Goal: Navigation & Orientation: Go to known website

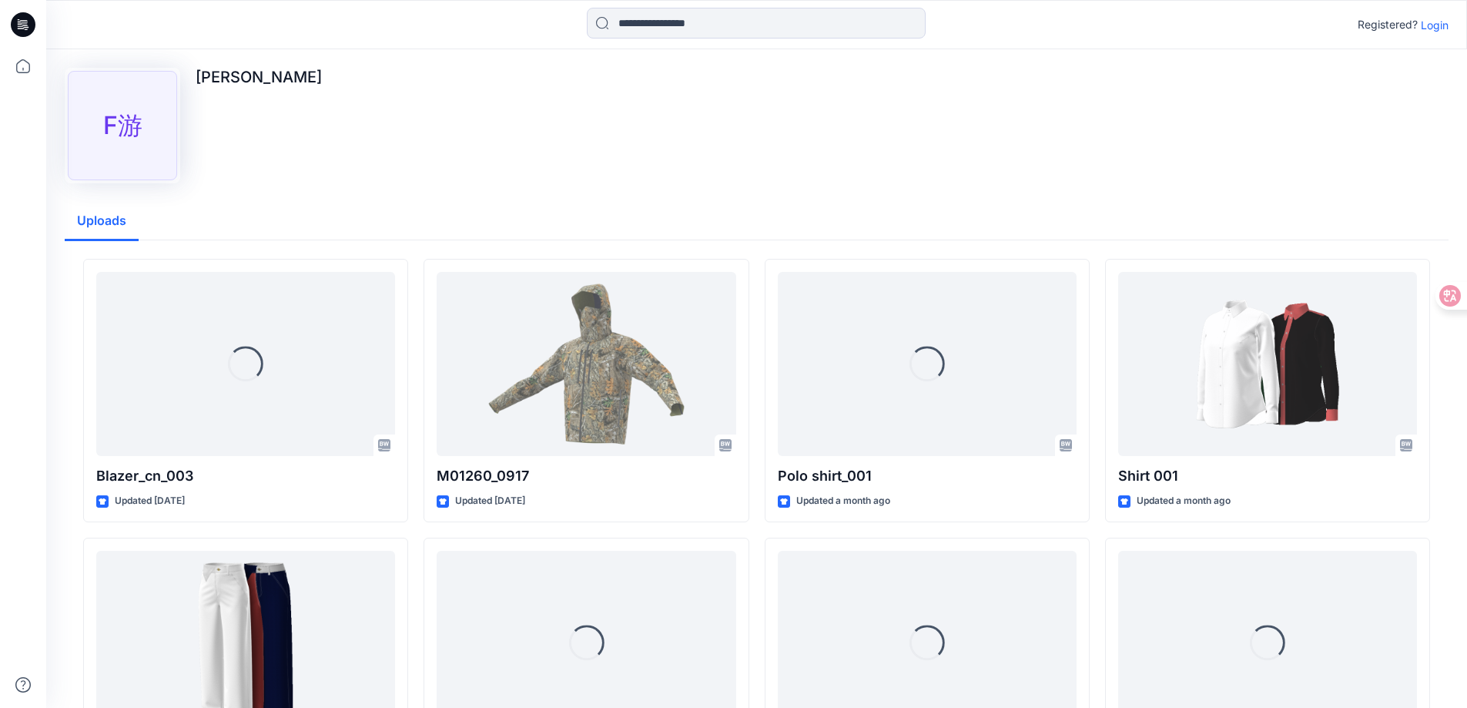
click at [153, 100] on div "F游" at bounding box center [122, 125] width 109 height 109
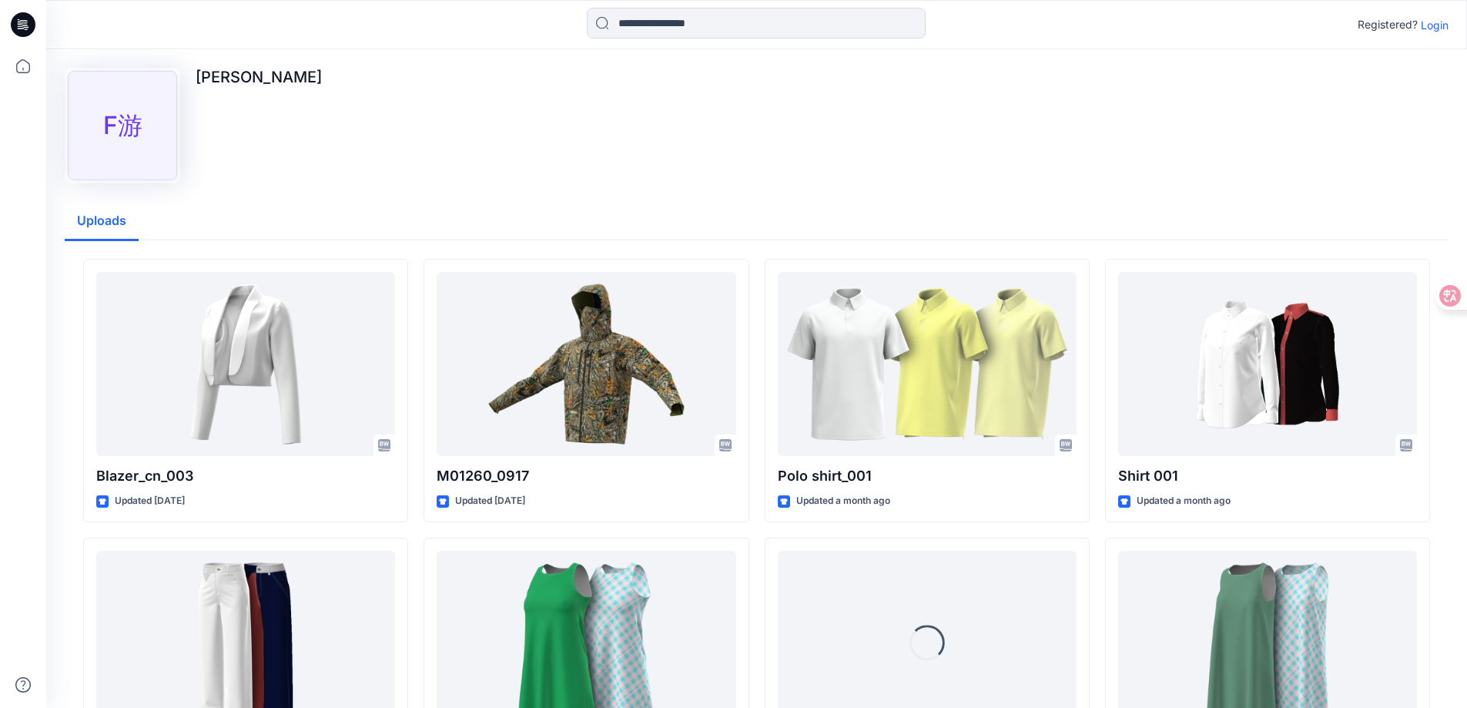
click at [131, 131] on div "F游" at bounding box center [122, 125] width 109 height 109
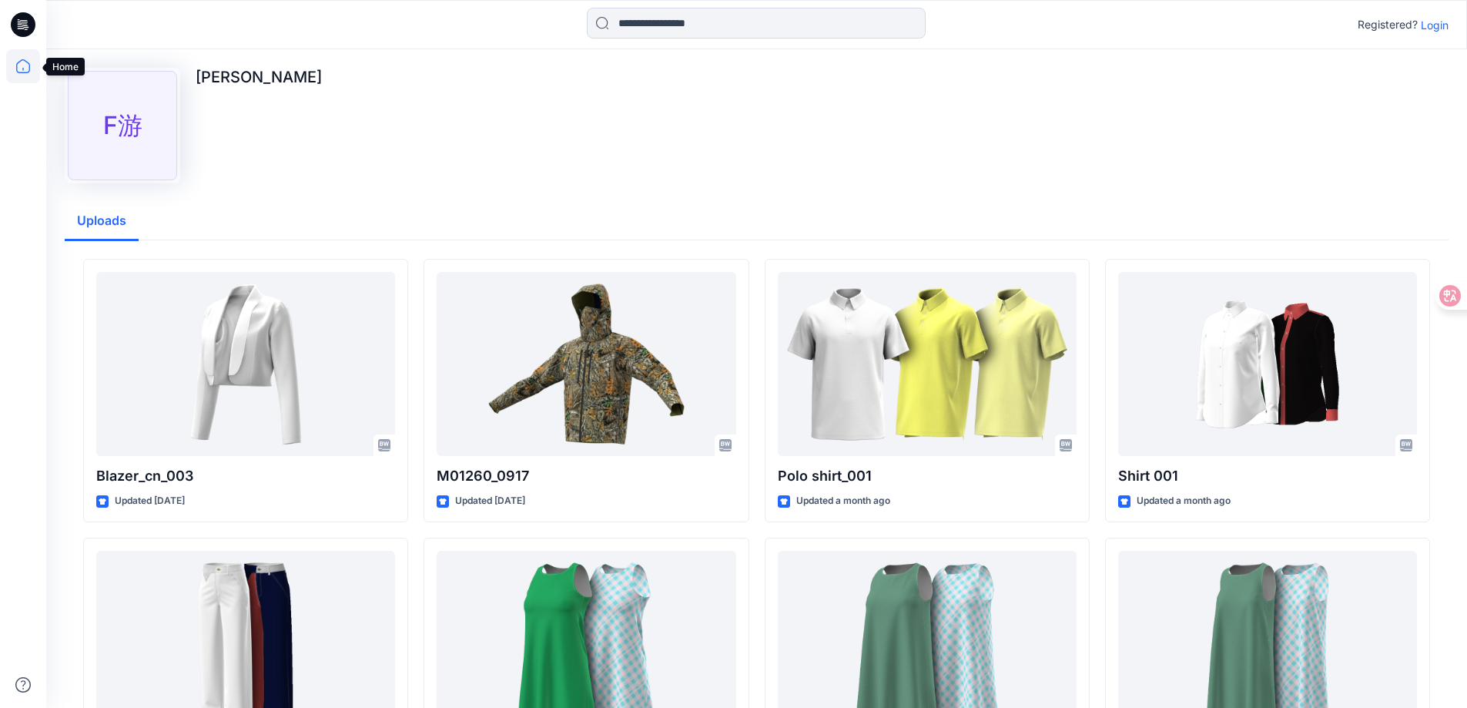
click at [19, 73] on icon at bounding box center [23, 66] width 34 height 34
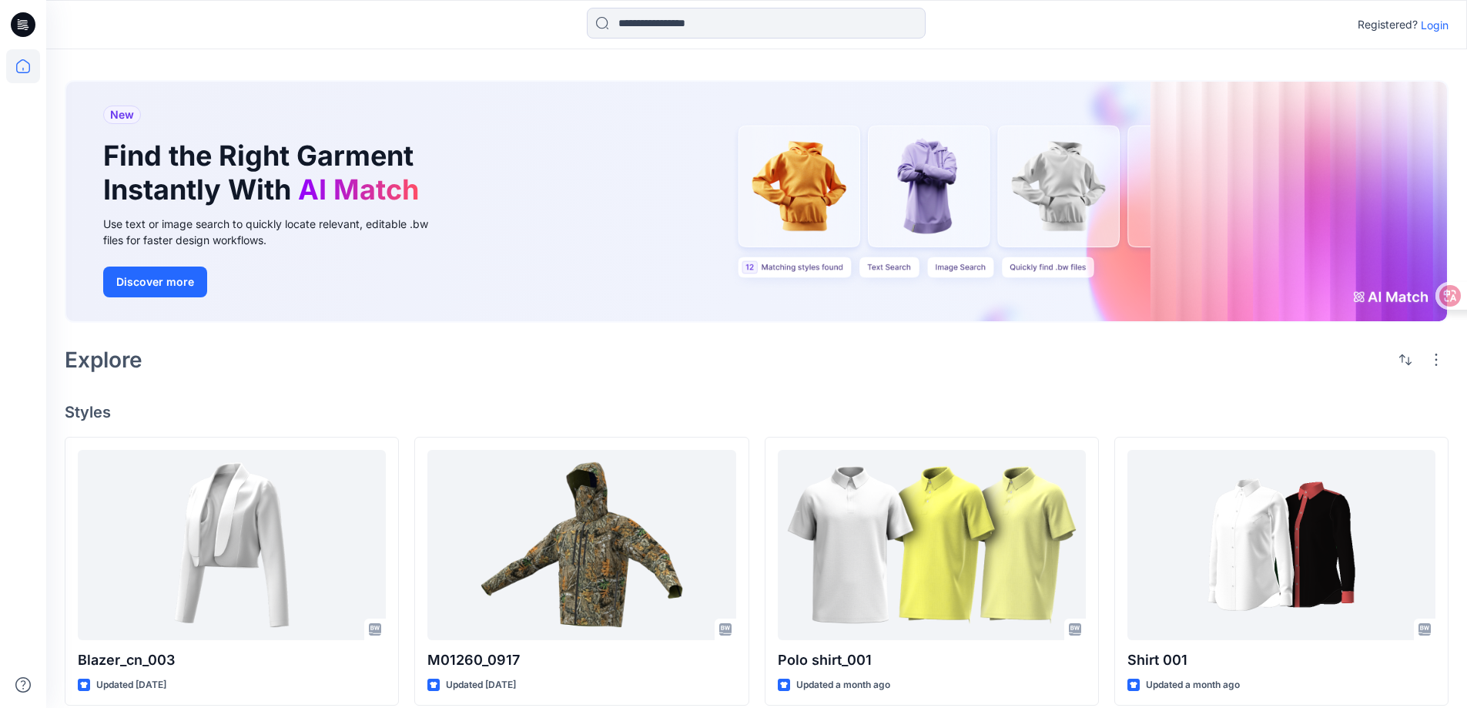
click at [1443, 24] on p "Login" at bounding box center [1435, 25] width 28 height 16
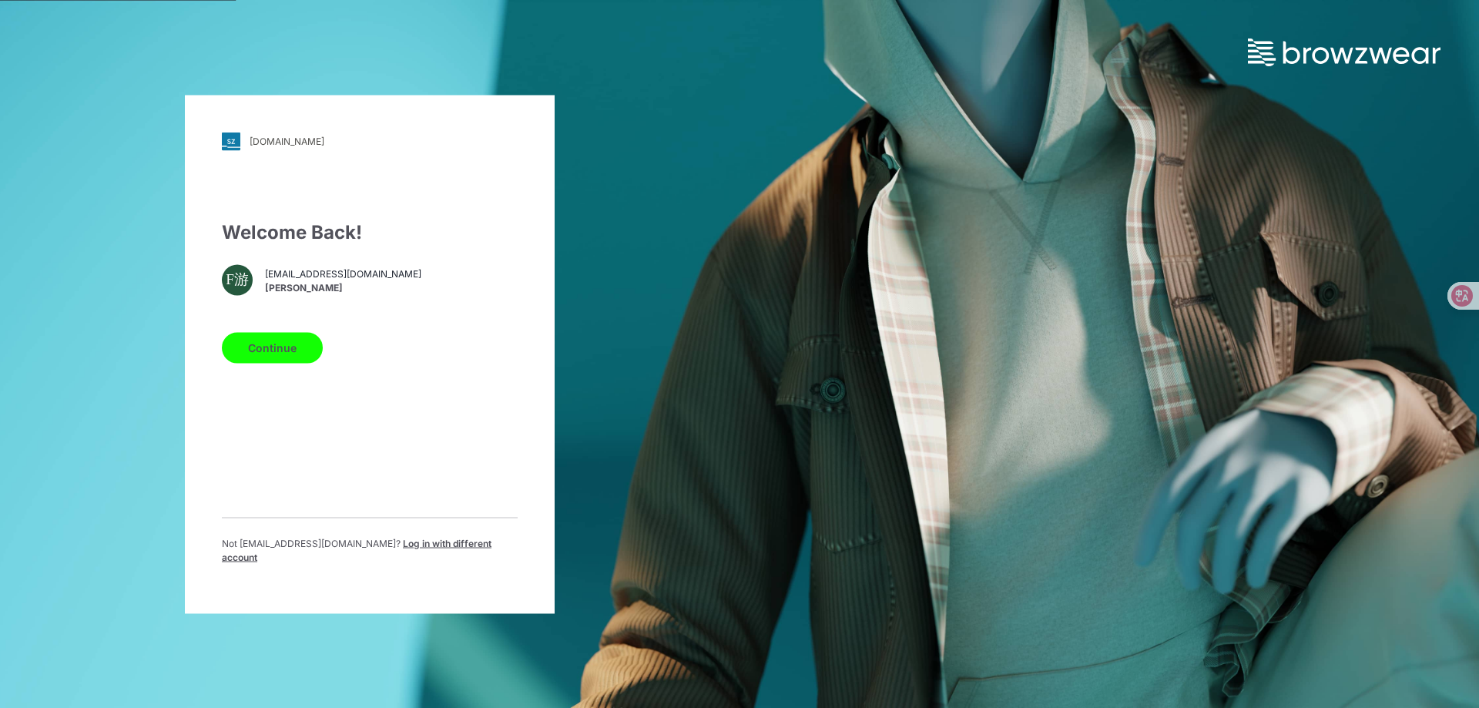
click at [286, 360] on button "Continue" at bounding box center [272, 347] width 101 height 31
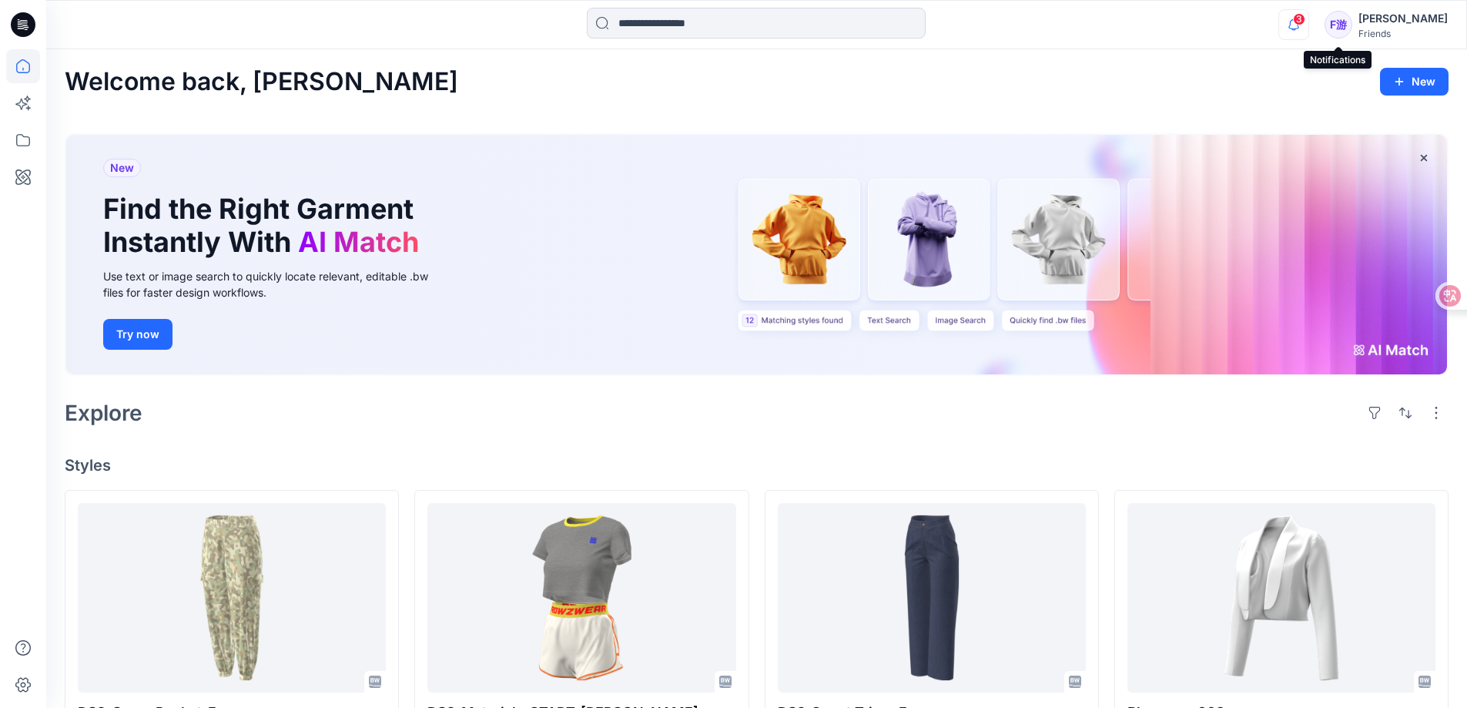
click at [1308, 28] on icon "button" at bounding box center [1293, 24] width 29 height 31
